Goal: Information Seeking & Learning: Learn about a topic

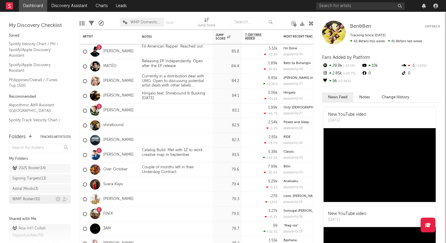
click at [27, 196] on div "WMP Roster ( 31 )" at bounding box center [26, 199] width 28 height 7
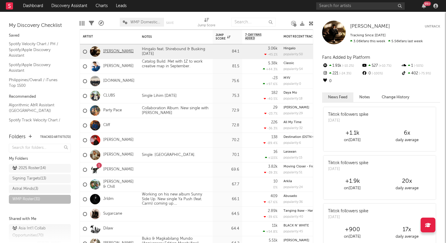
click at [115, 50] on link "[PERSON_NAME]" at bounding box center [118, 51] width 30 height 5
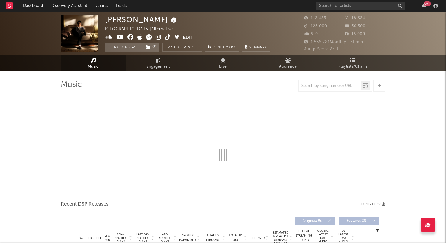
select select "6m"
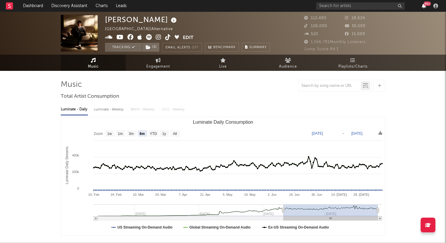
click at [423, 6] on icon "button" at bounding box center [424, 6] width 4 height 5
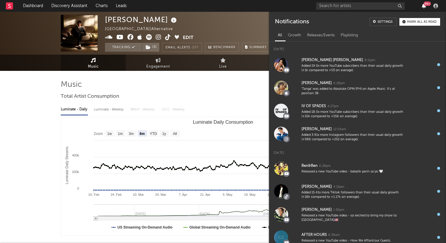
click at [423, 6] on icon "button" at bounding box center [424, 6] width 4 height 5
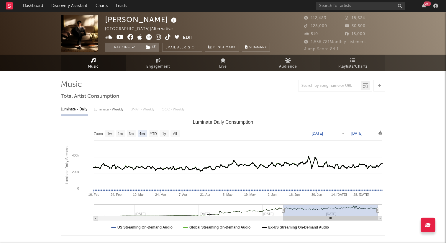
click at [352, 62] on icon at bounding box center [353, 60] width 5 height 5
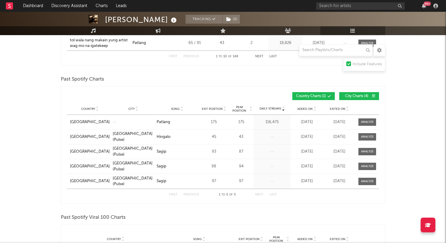
scroll to position [408, 0]
